Goal: Information Seeking & Learning: Learn about a topic

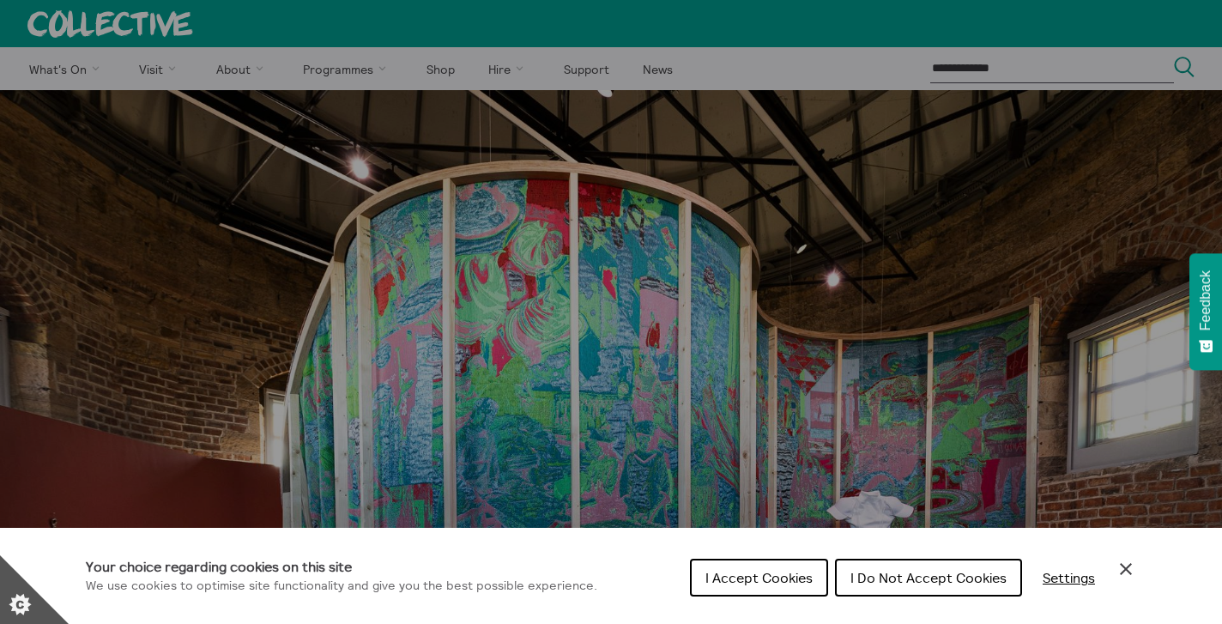
click at [774, 571] on span "I Accept Cookies" at bounding box center [758, 577] width 107 height 17
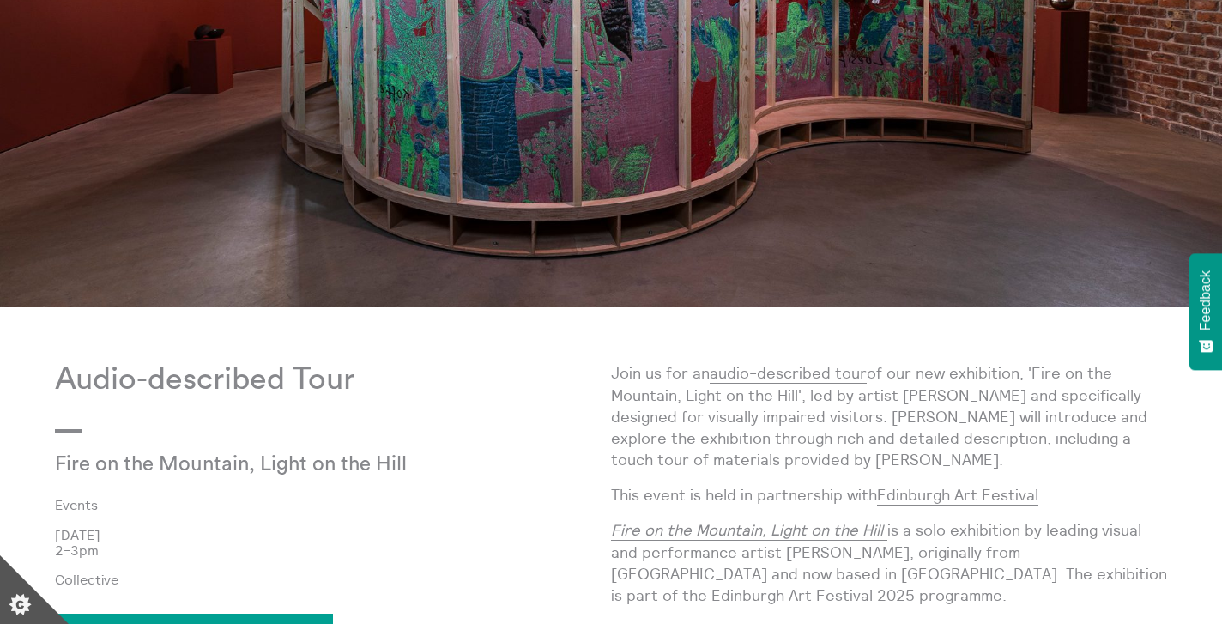
scroll to position [599, 0]
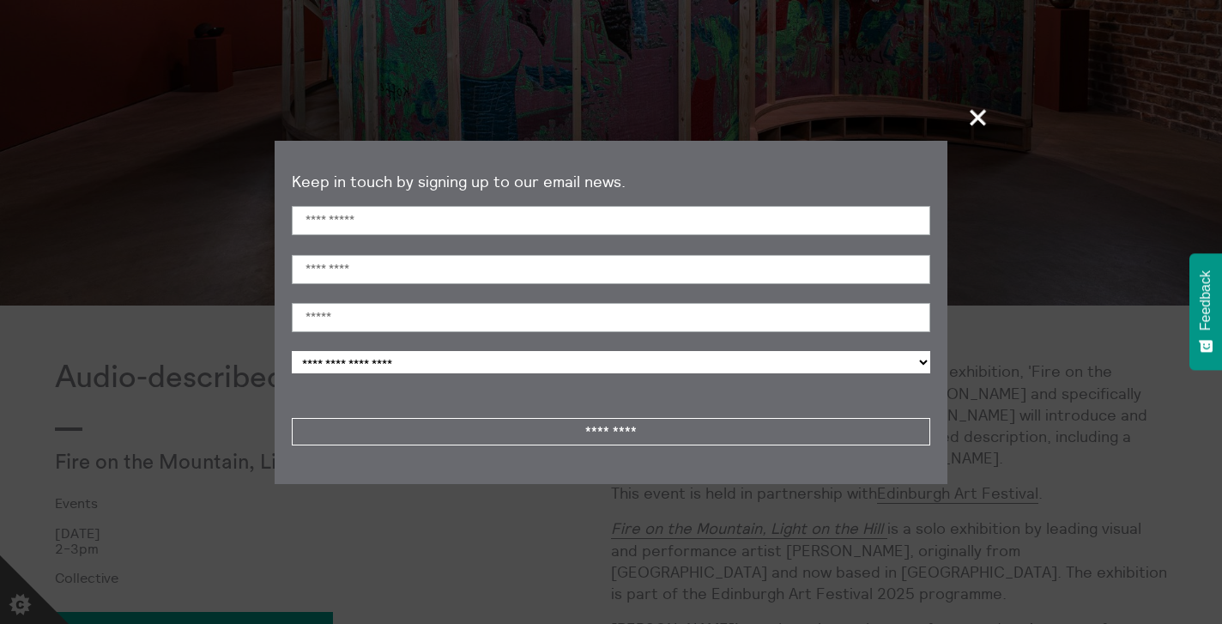
click at [982, 113] on span "+" at bounding box center [979, 117] width 51 height 51
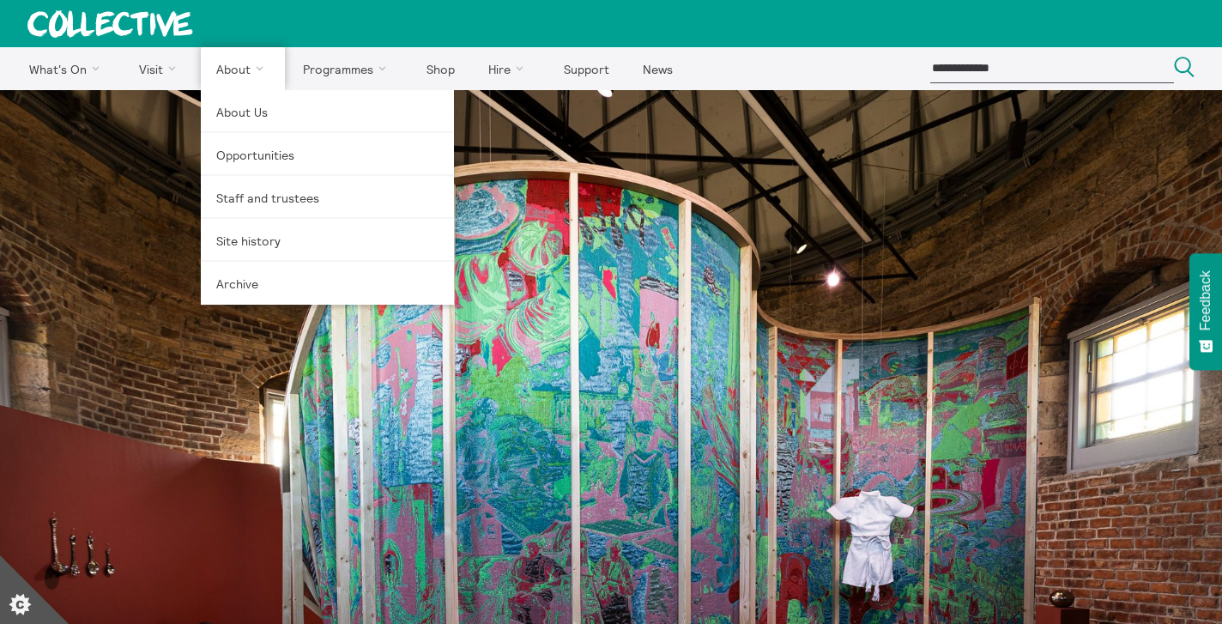
scroll to position [0, 0]
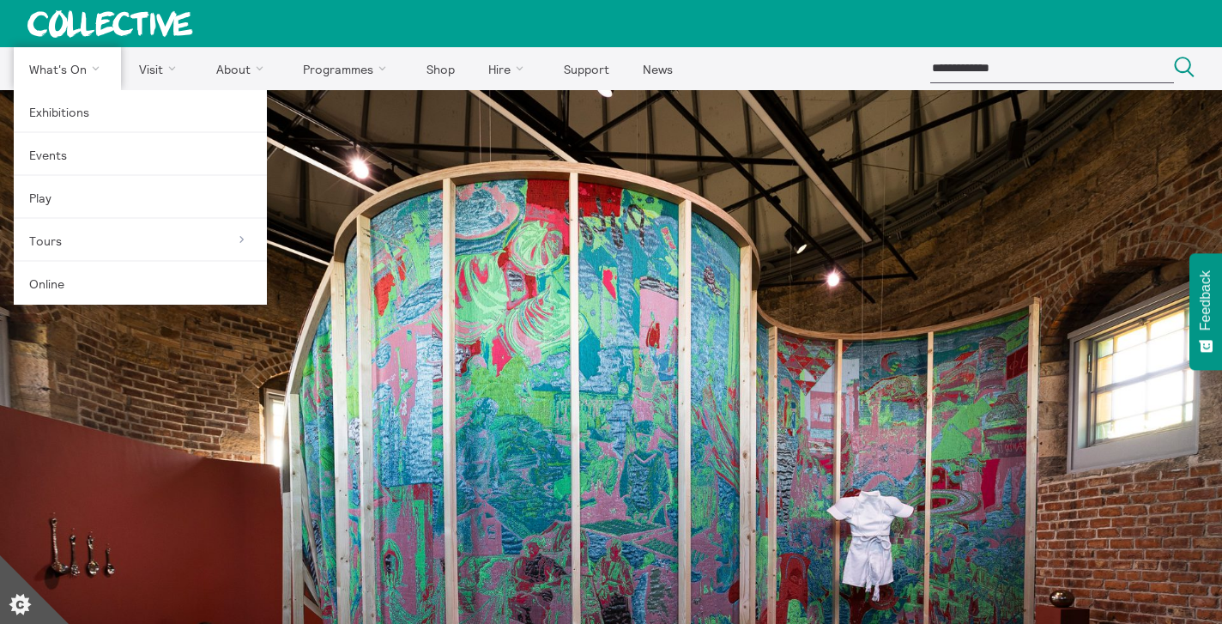
click at [54, 70] on link "What's On" at bounding box center [67, 68] width 107 height 43
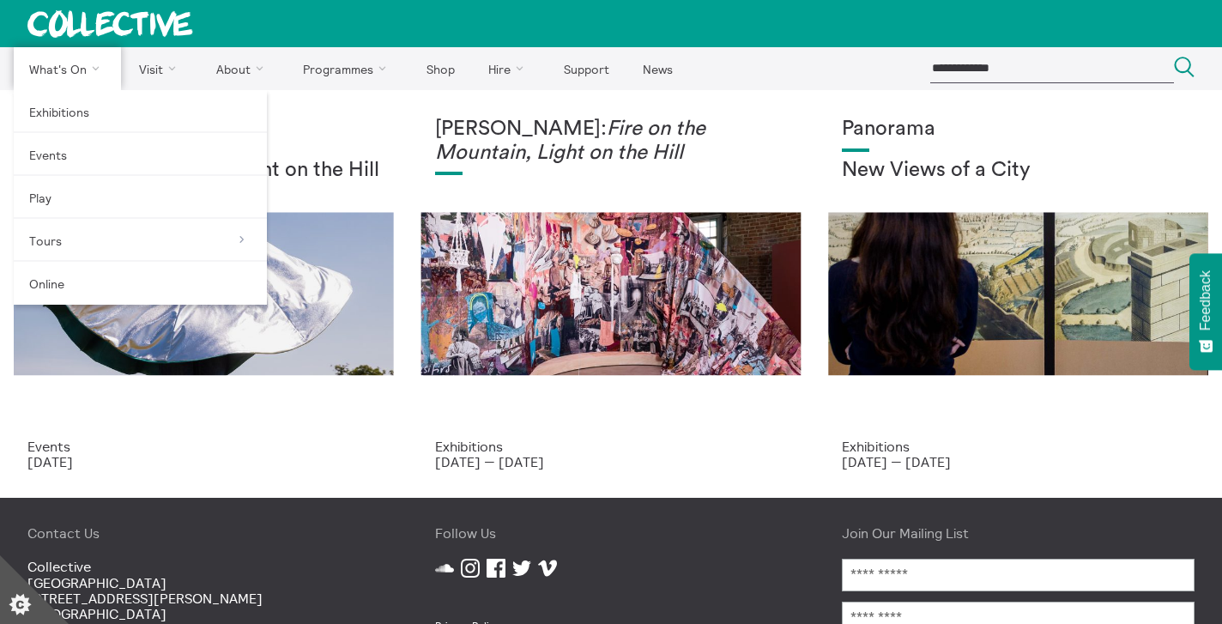
click at [71, 70] on link "What's On" at bounding box center [67, 68] width 107 height 43
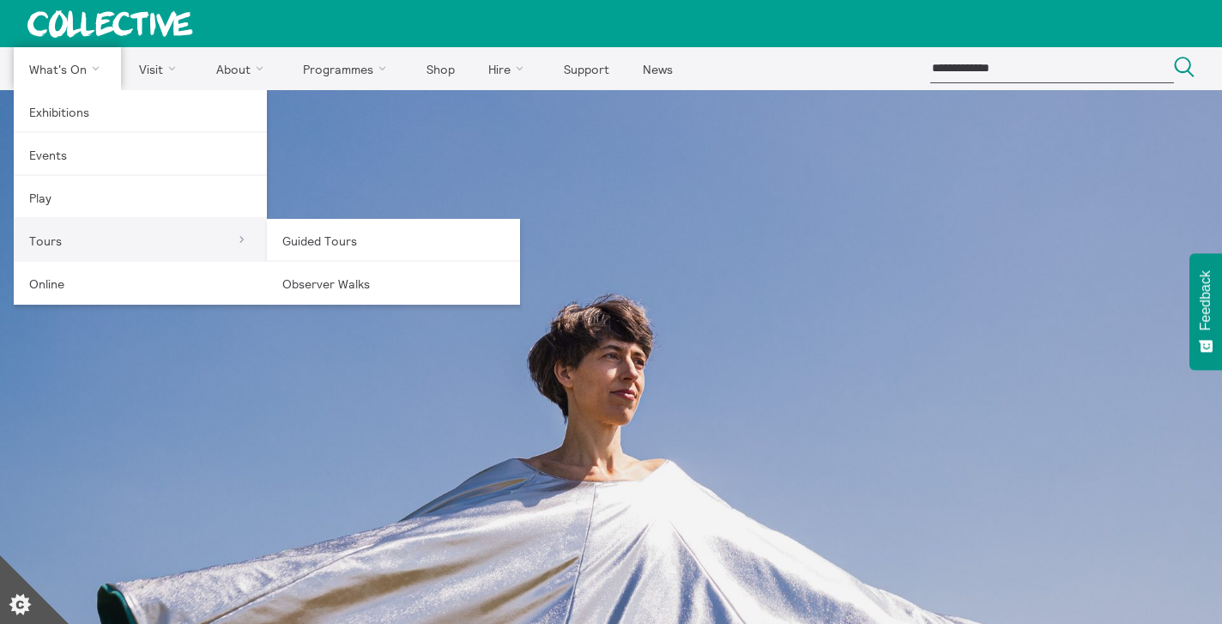
click at [167, 238] on link "Tours" at bounding box center [140, 240] width 253 height 43
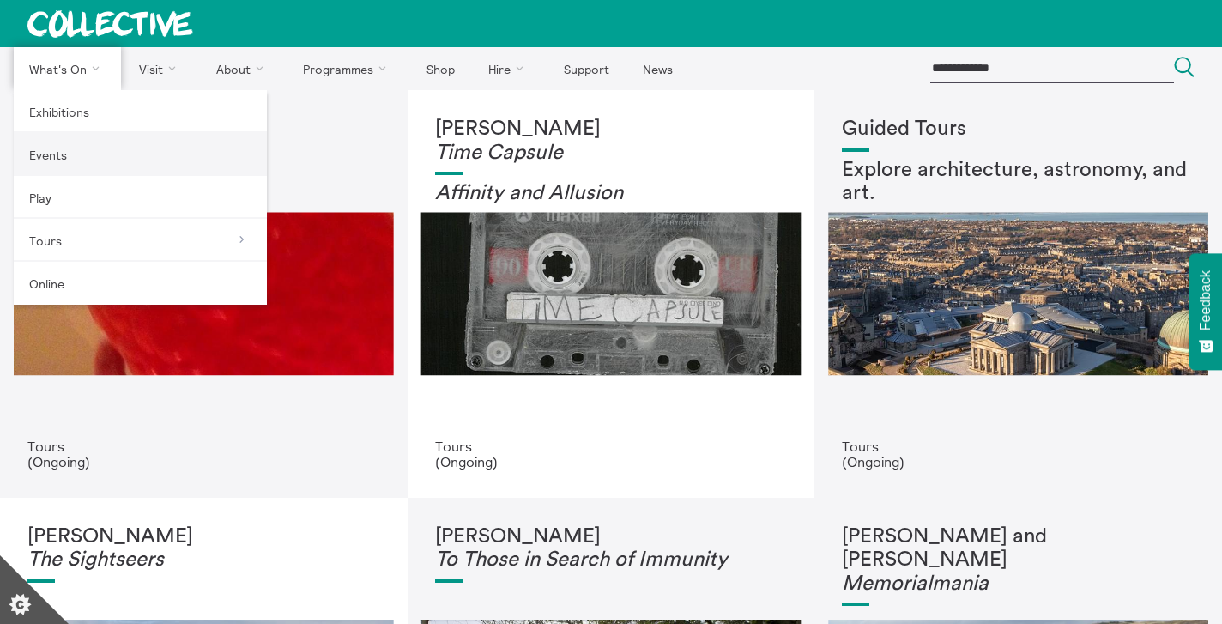
click at [58, 160] on link "Events" at bounding box center [140, 154] width 253 height 43
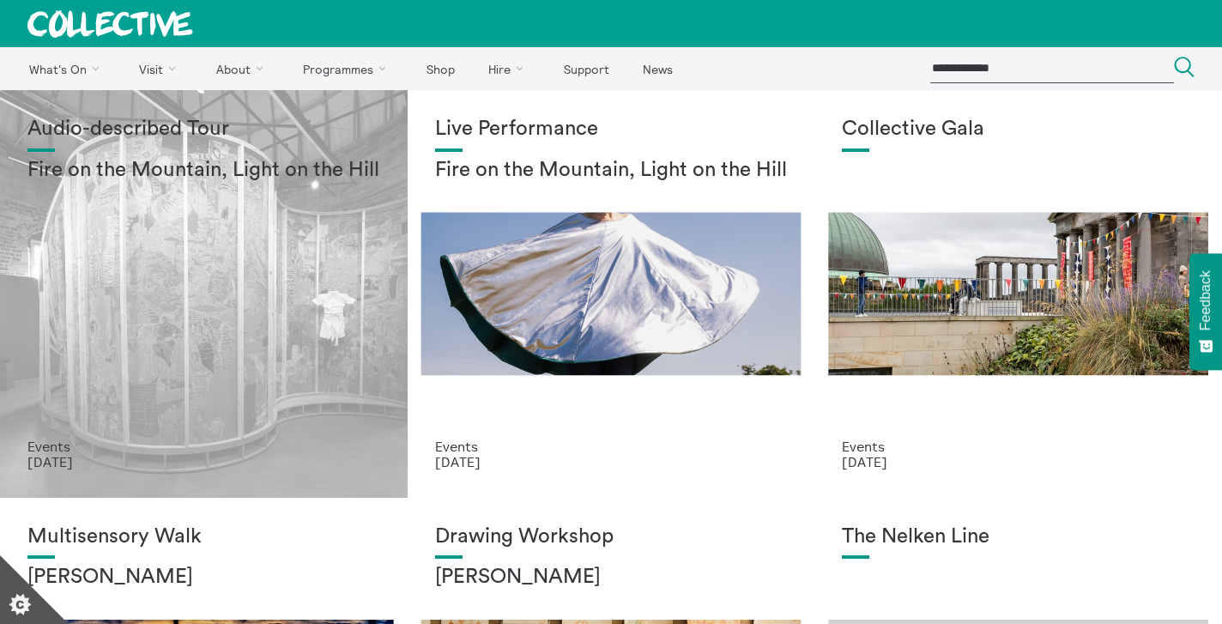
click at [243, 265] on div "Audio-described Tour Fire on the Mountain, Light on the Hill" at bounding box center [203, 278] width 353 height 321
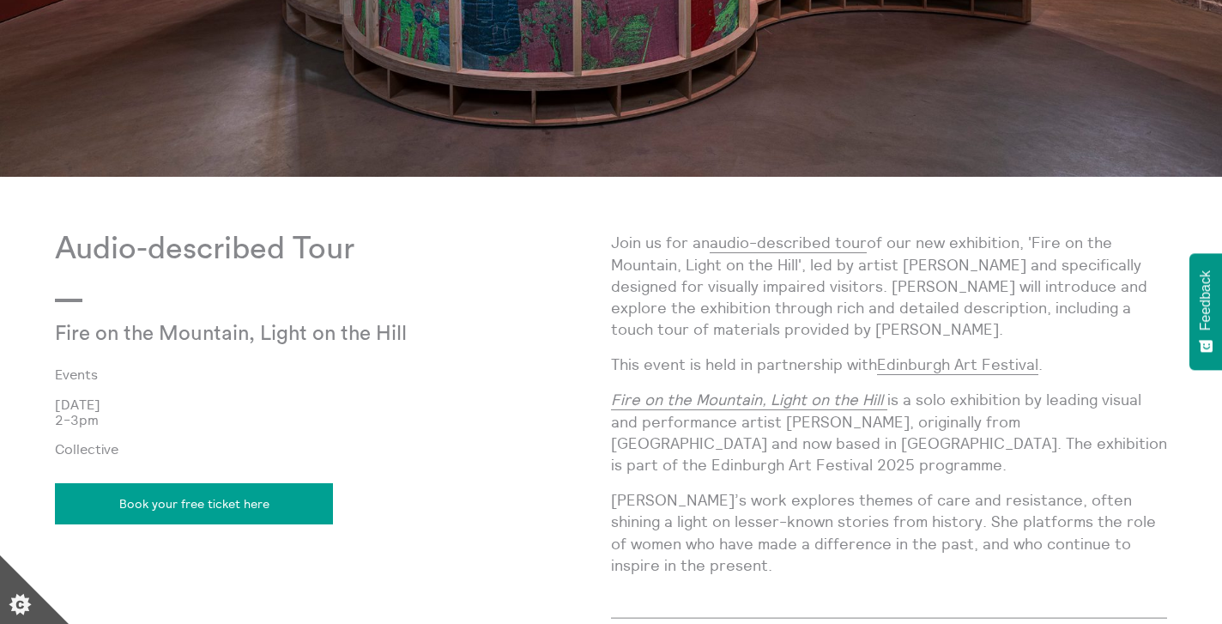
scroll to position [729, 0]
click at [796, 262] on p "Join us for an audio-described tour of our new exhibition, 'Fire on the Mountai…" at bounding box center [889, 285] width 556 height 108
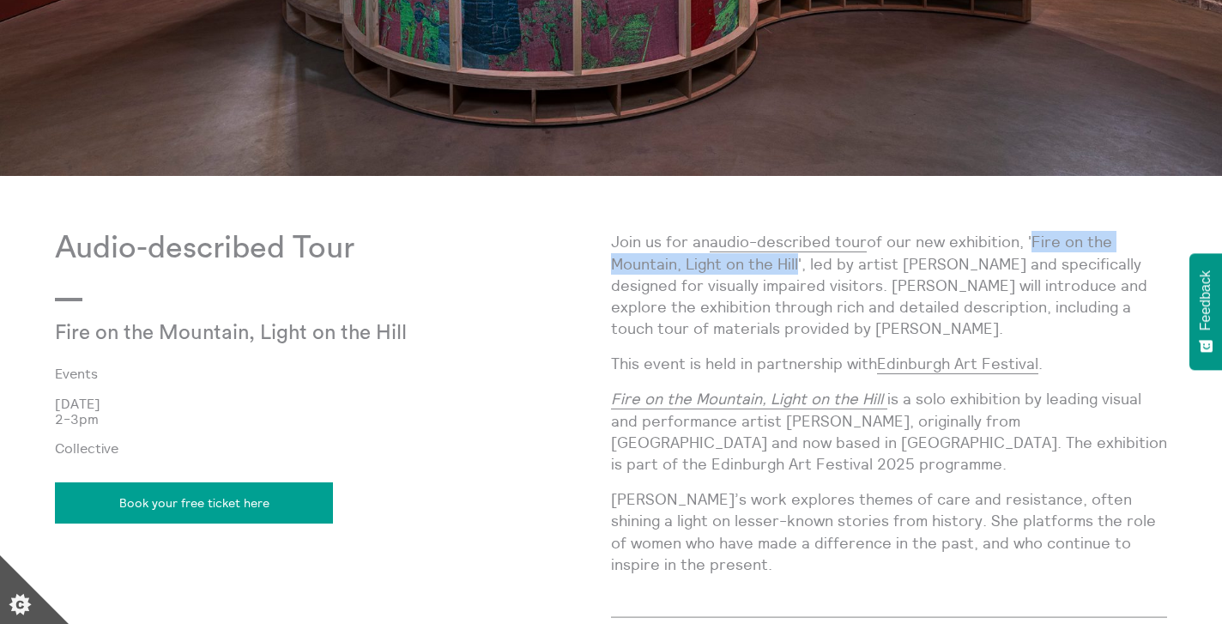
drag, startPoint x: 796, startPoint y: 263, endPoint x: 1032, endPoint y: 241, distance: 237.0
click at [1032, 241] on p "Join us for an audio-described tour of our new exhibition, 'Fire on the Mountai…" at bounding box center [889, 285] width 556 height 108
copy p "Fire on the Mountain, Light on the Hill"
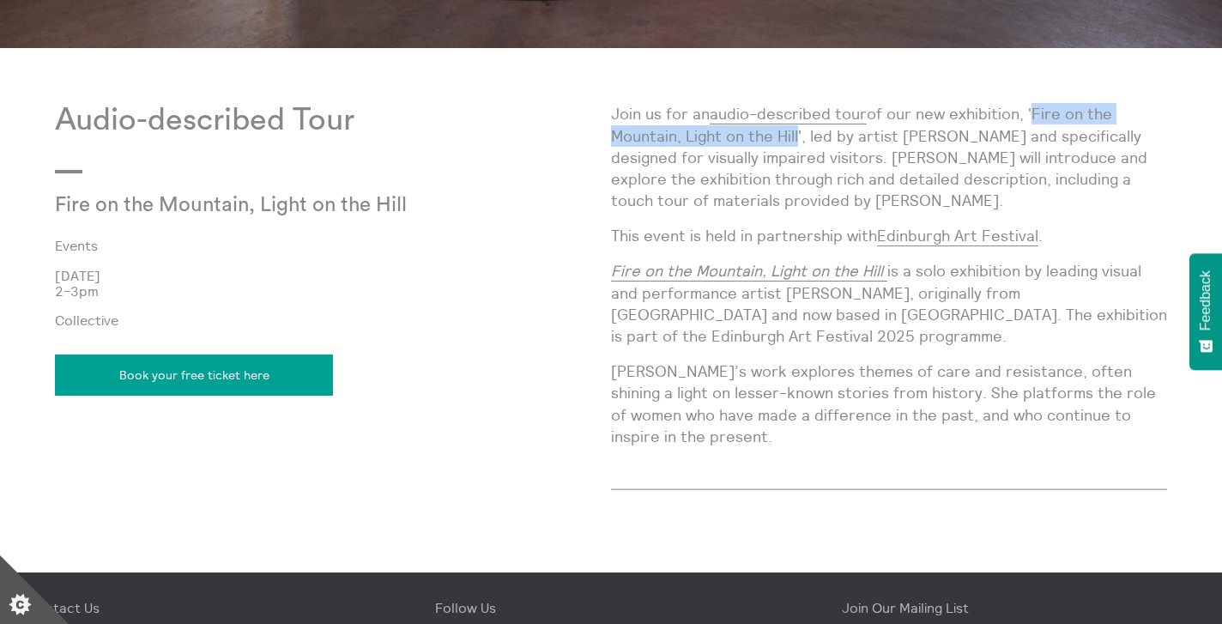
scroll to position [858, 0]
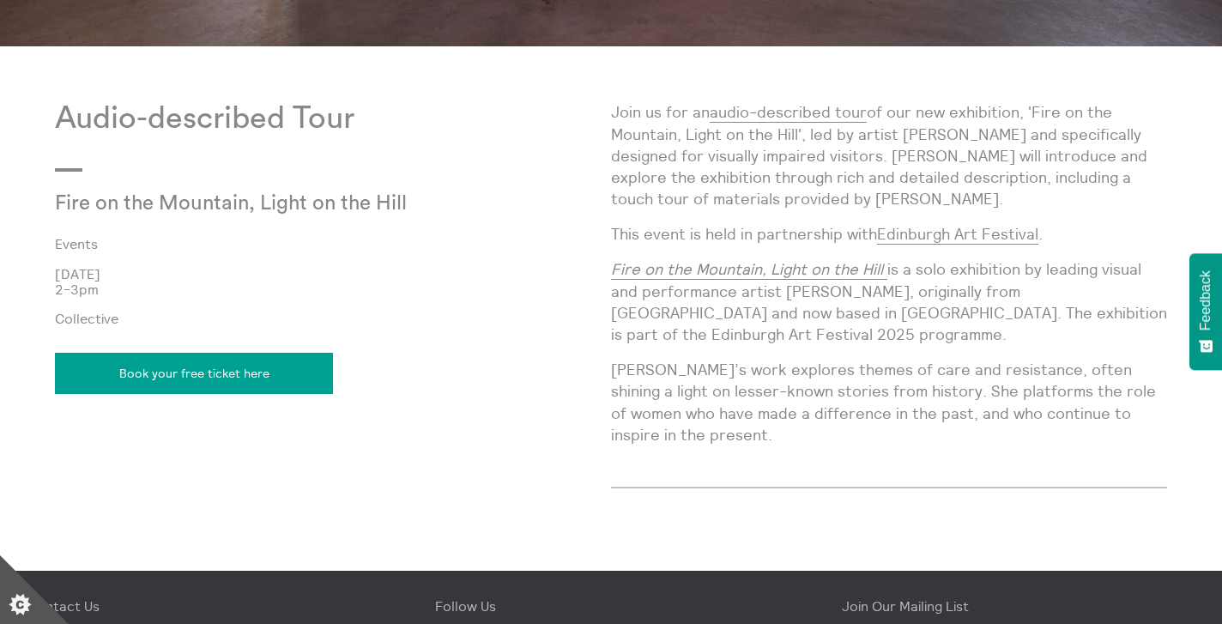
click at [487, 337] on div "Audio-described Tour Fire on the Mountain, Light on the Hill Events [DATE] 2-3p…" at bounding box center [333, 308] width 556 height 415
click at [848, 357] on div "Join us for an audio-described tour of our new exhibition, 'Fire on the Mountai…" at bounding box center [889, 280] width 556 height 358
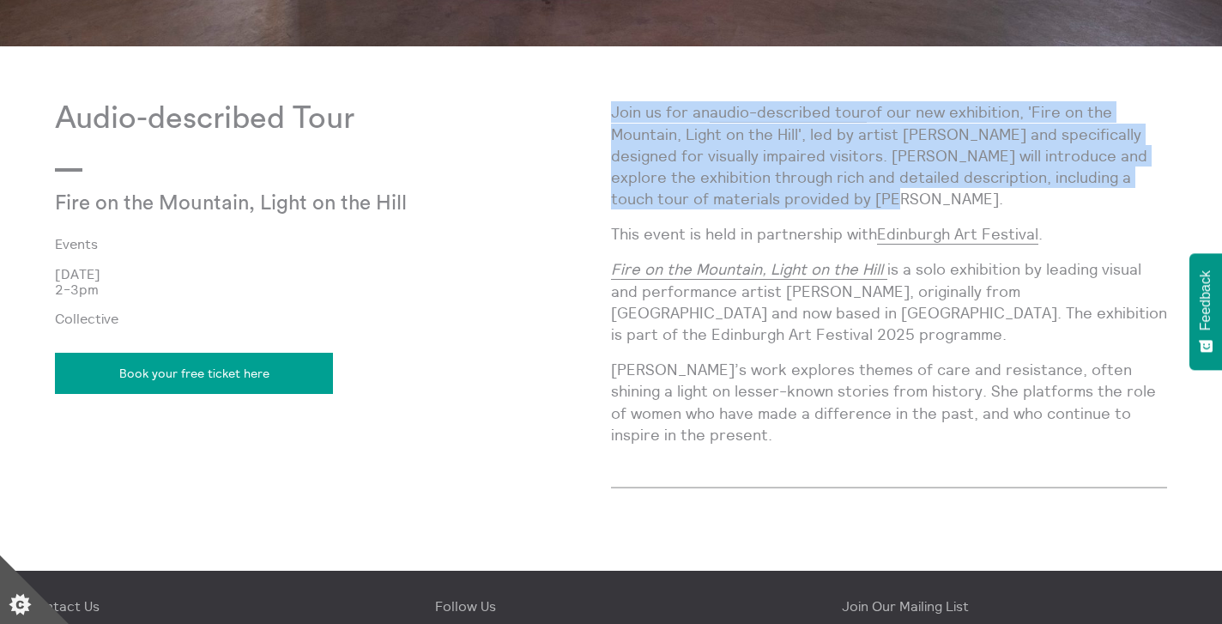
drag, startPoint x: 614, startPoint y: 110, endPoint x: 911, endPoint y: 196, distance: 309.1
click at [911, 196] on p "Join us for an audio-described tour of our new exhibition, 'Fire on the Mountai…" at bounding box center [889, 155] width 556 height 108
copy p "Join us for an audio-described tour of our new exhibition, 'Fire on the Mountai…"
